Goal: Find contact information: Find contact information

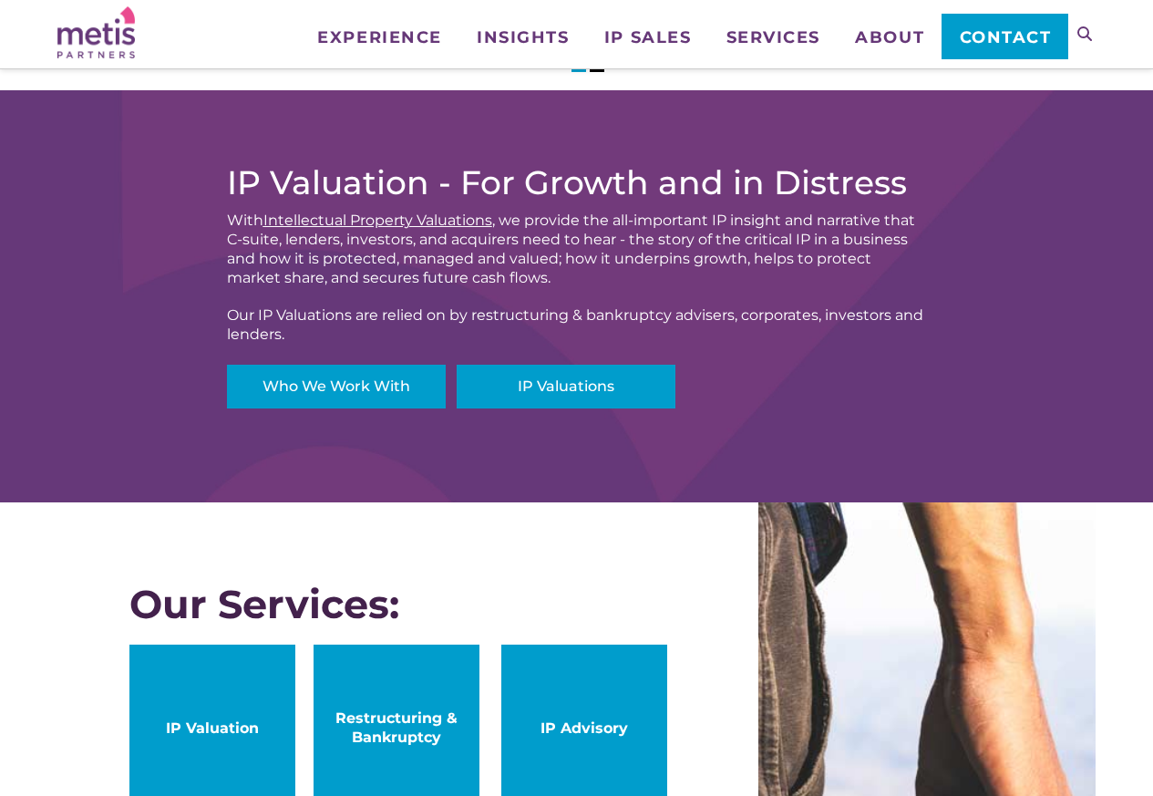
scroll to position [656, 0]
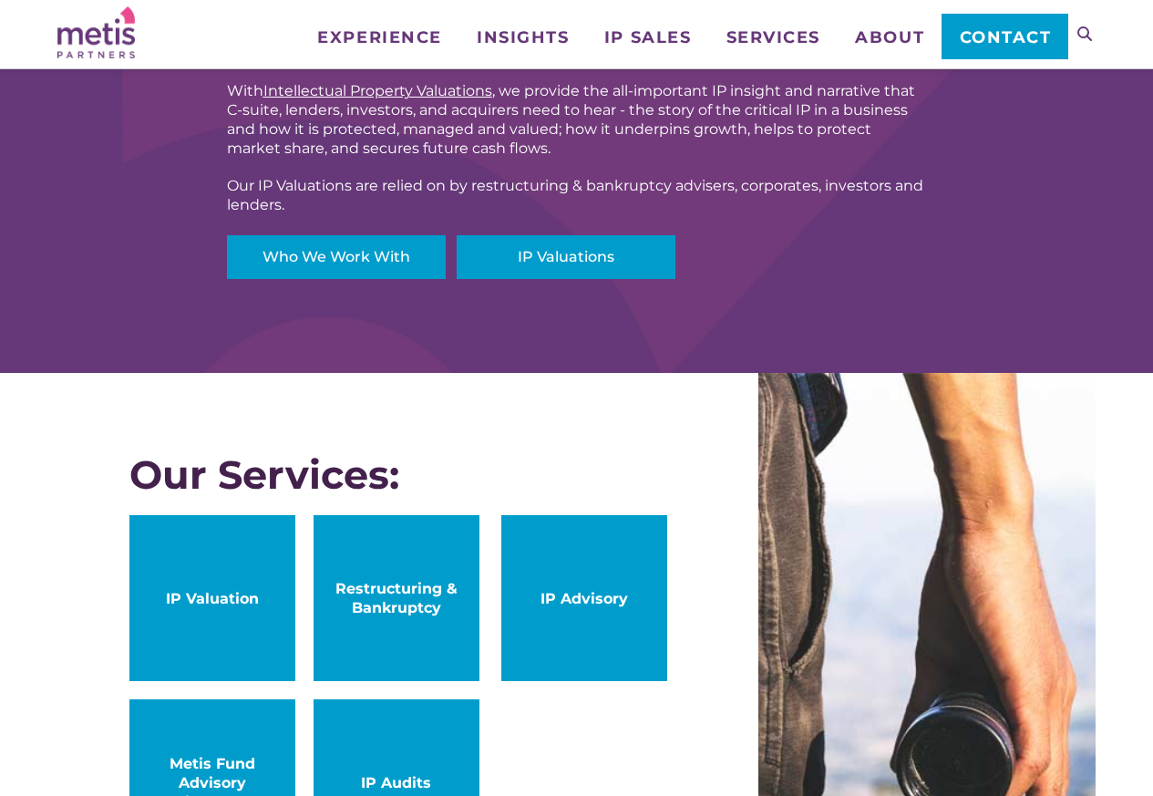
click at [998, 40] on span "Contact" at bounding box center [1006, 37] width 92 height 16
